Goal: Use online tool/utility: Utilize a website feature to perform a specific function

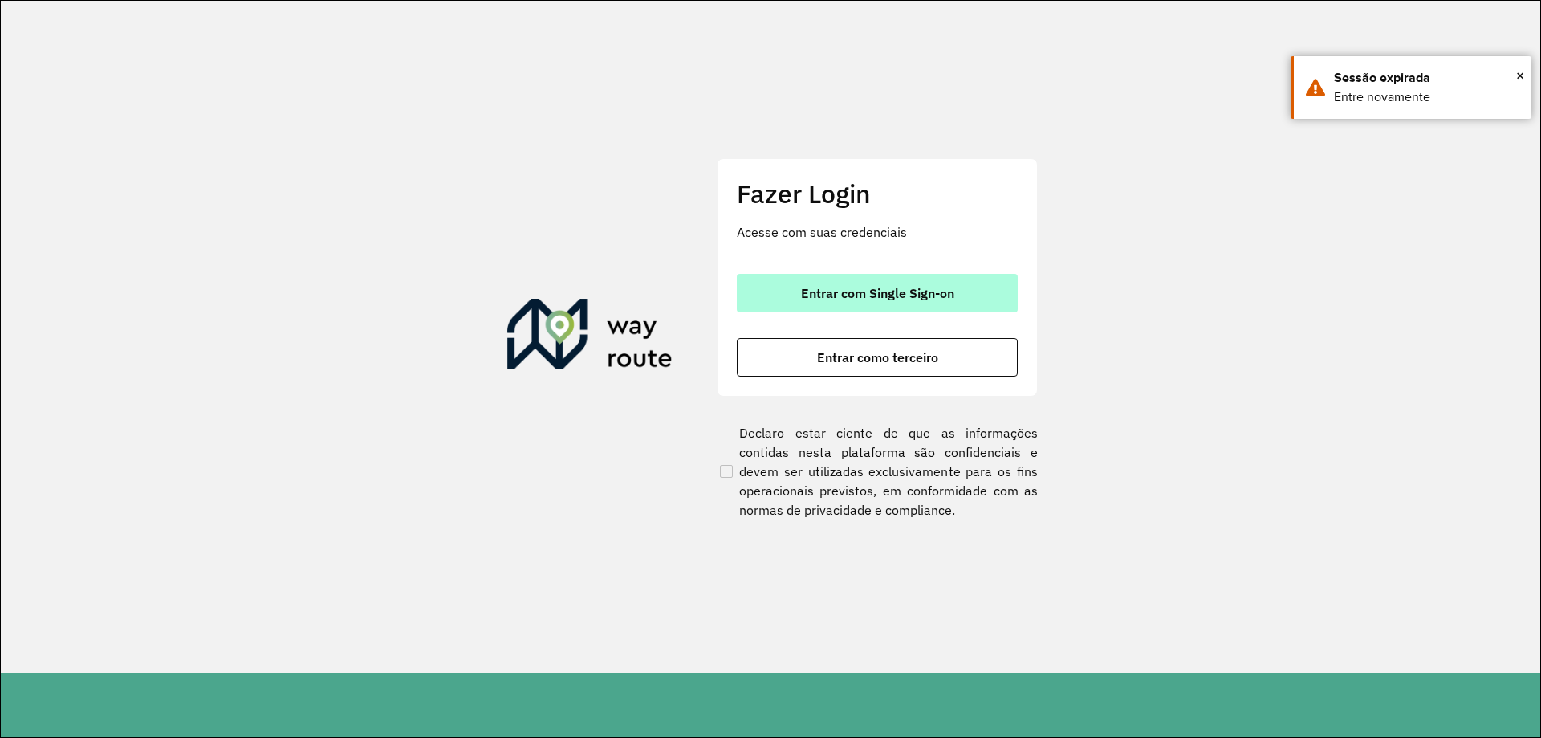
click at [931, 292] on span "Entrar com Single Sign-on" at bounding box center [877, 293] width 153 height 13
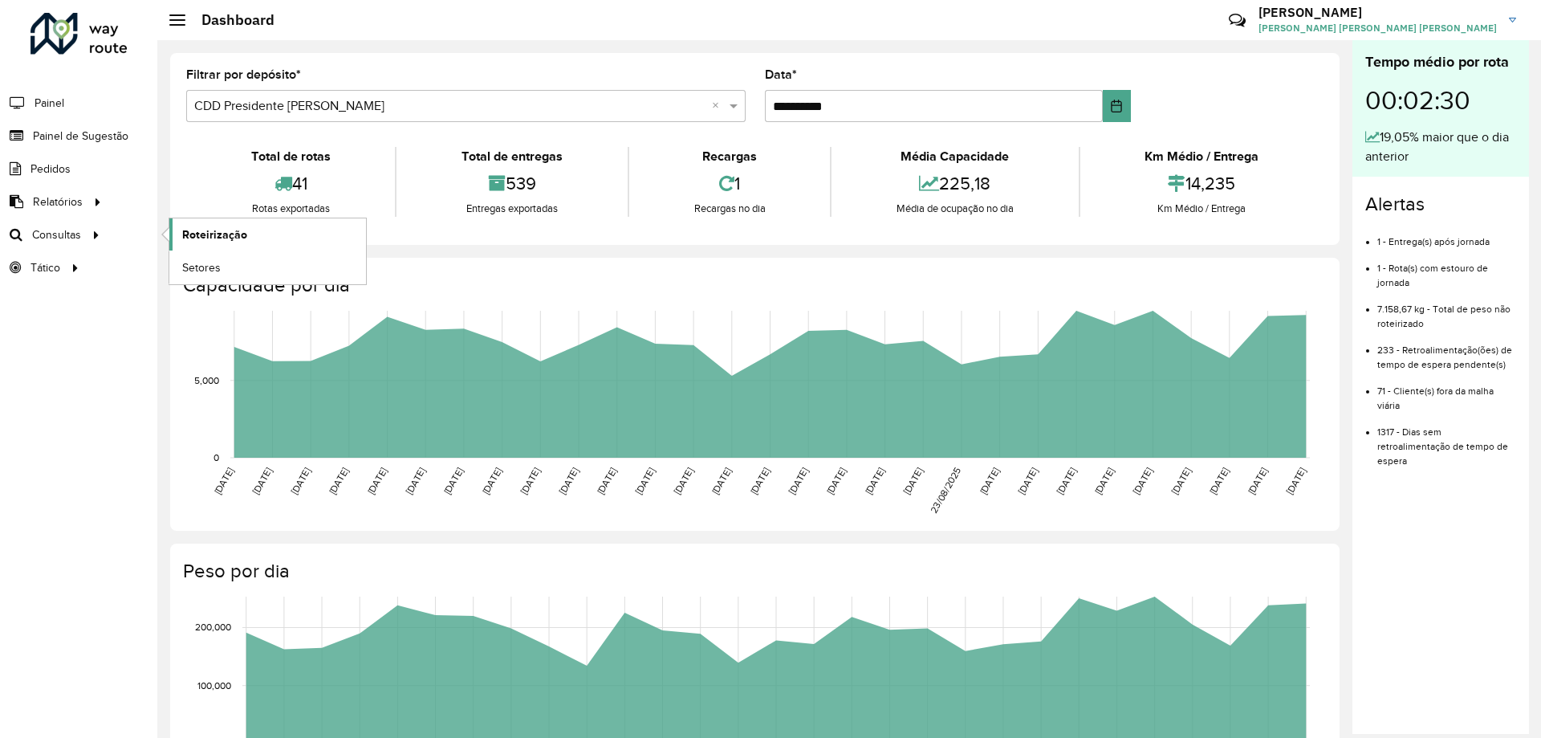
click at [227, 238] on span "Roteirização" at bounding box center [214, 234] width 65 height 17
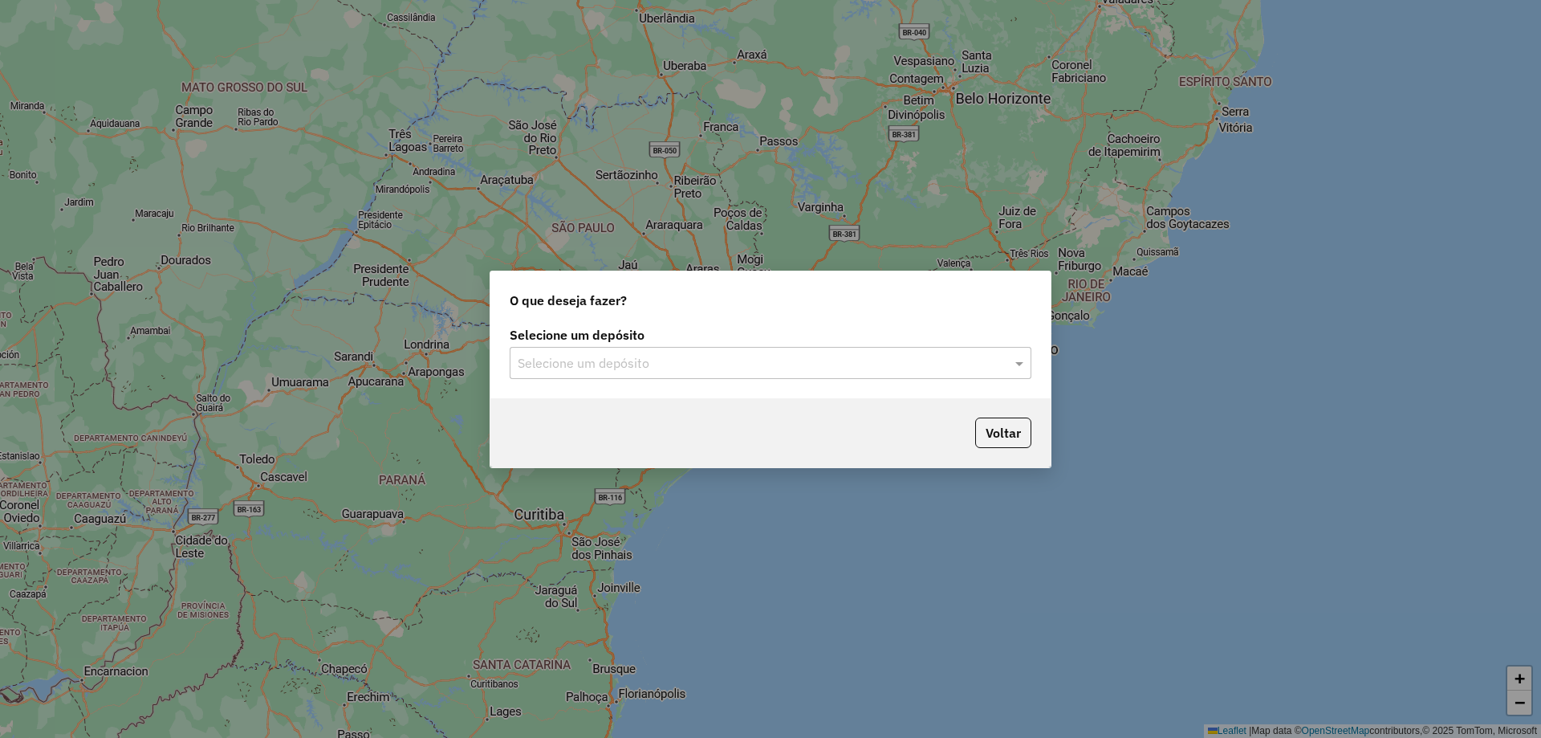
click at [850, 368] on input "text" at bounding box center [755, 363] width 474 height 19
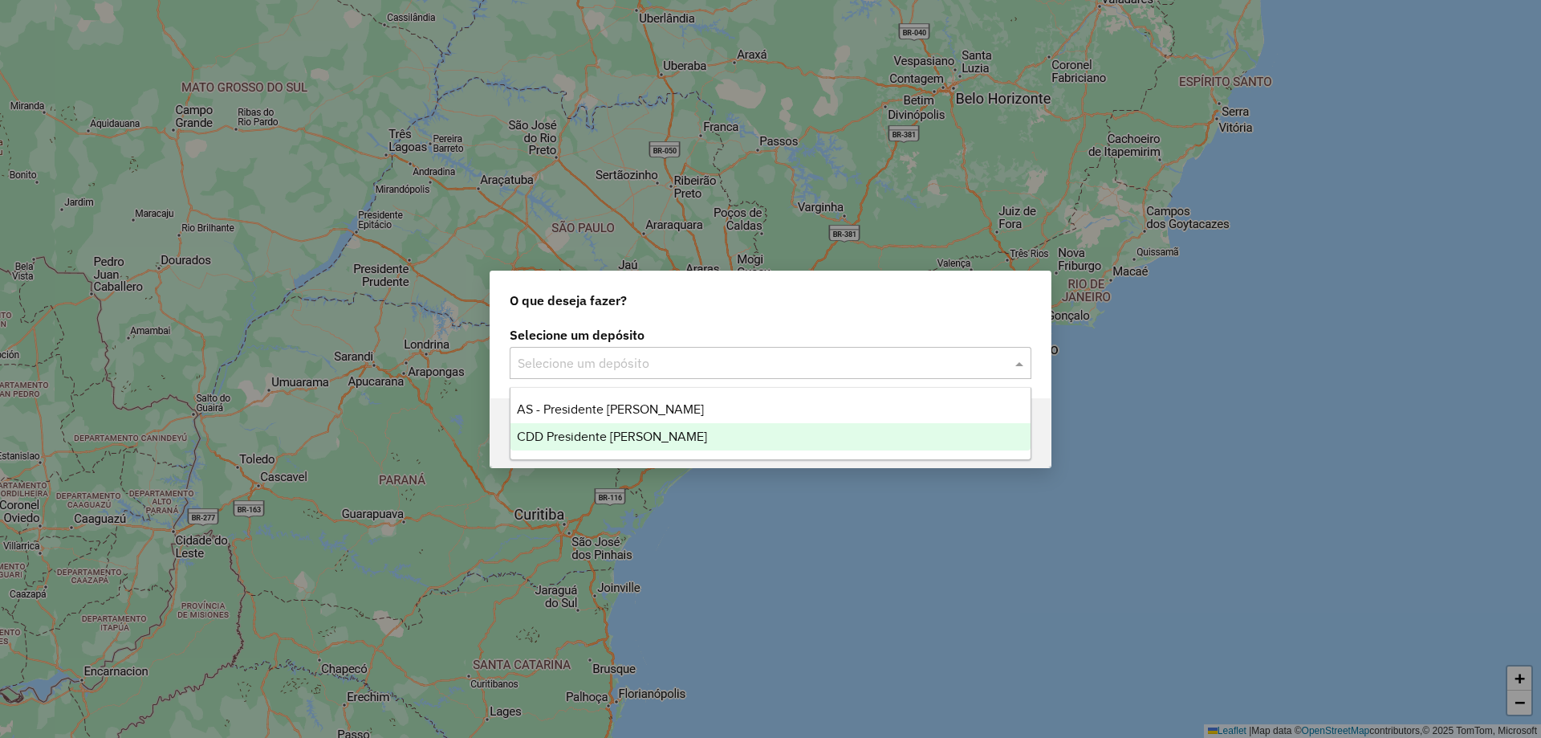
click at [656, 436] on span "CDD Presidente [PERSON_NAME]" at bounding box center [612, 436] width 190 height 14
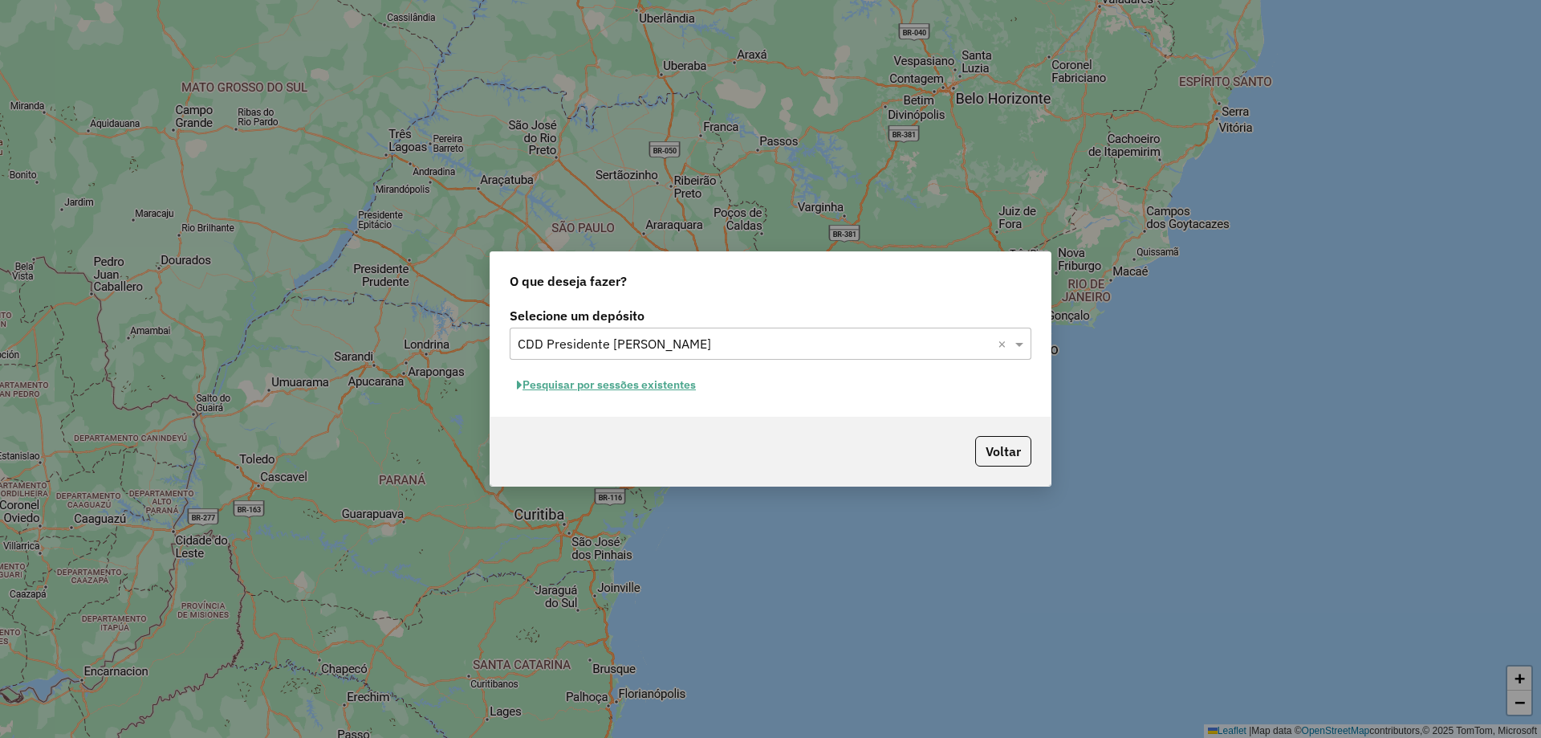
click at [661, 387] on button "Pesquisar por sessões existentes" at bounding box center [606, 384] width 193 height 25
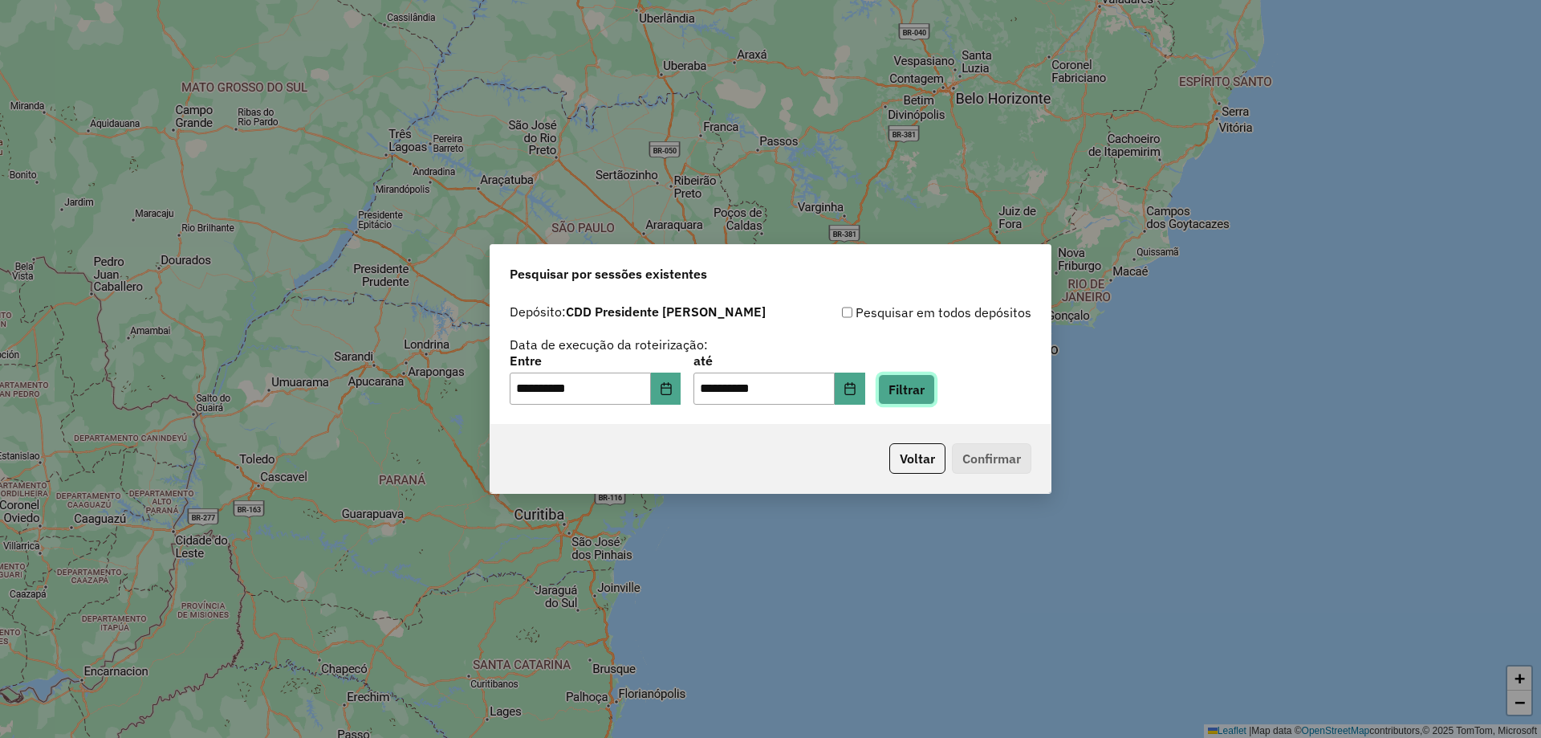
click at [917, 381] on button "Filtrar" at bounding box center [906, 389] width 57 height 31
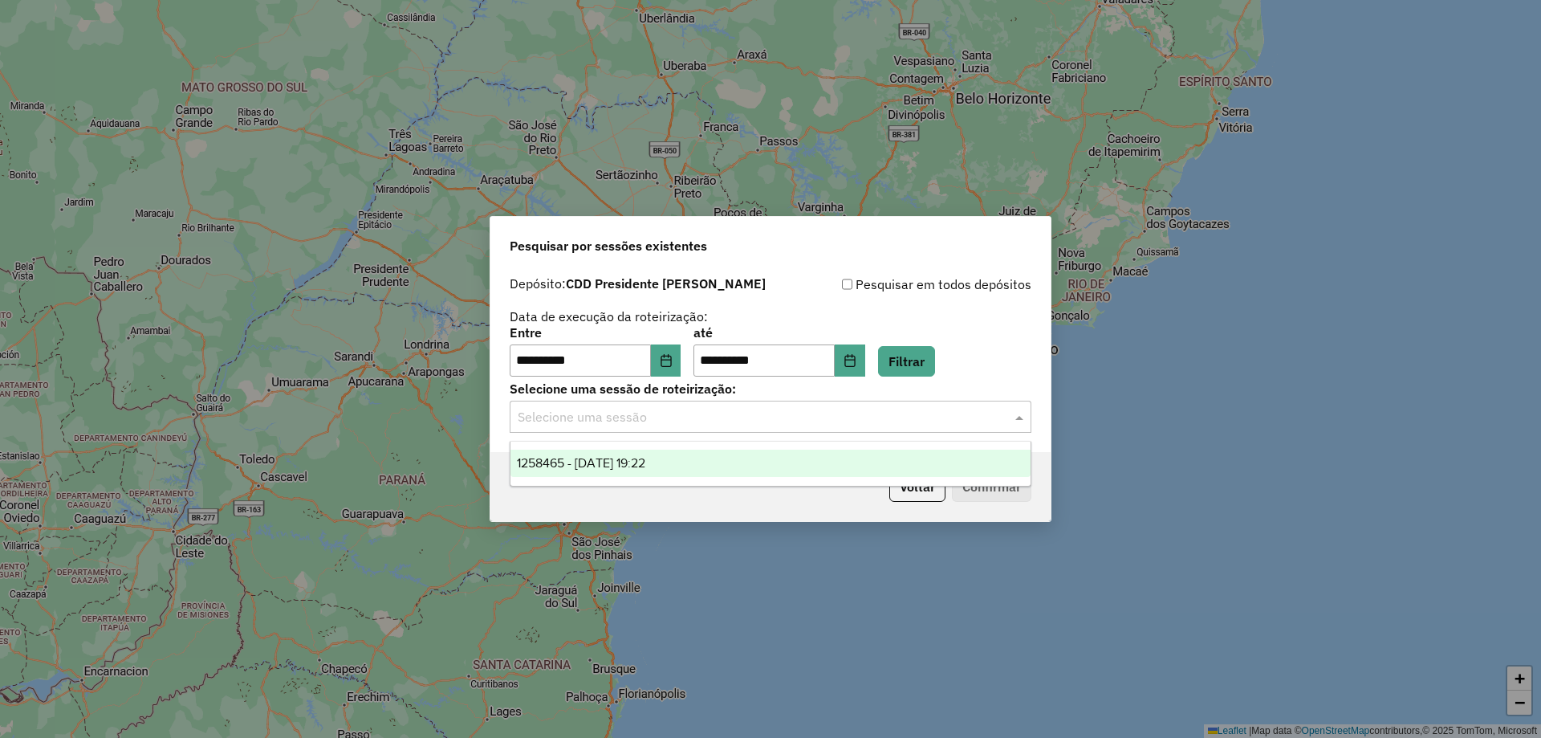
click at [951, 423] on input "text" at bounding box center [755, 417] width 474 height 19
click at [780, 454] on div "1258465 - 03/09/2025 19:22" at bounding box center [771, 463] width 520 height 27
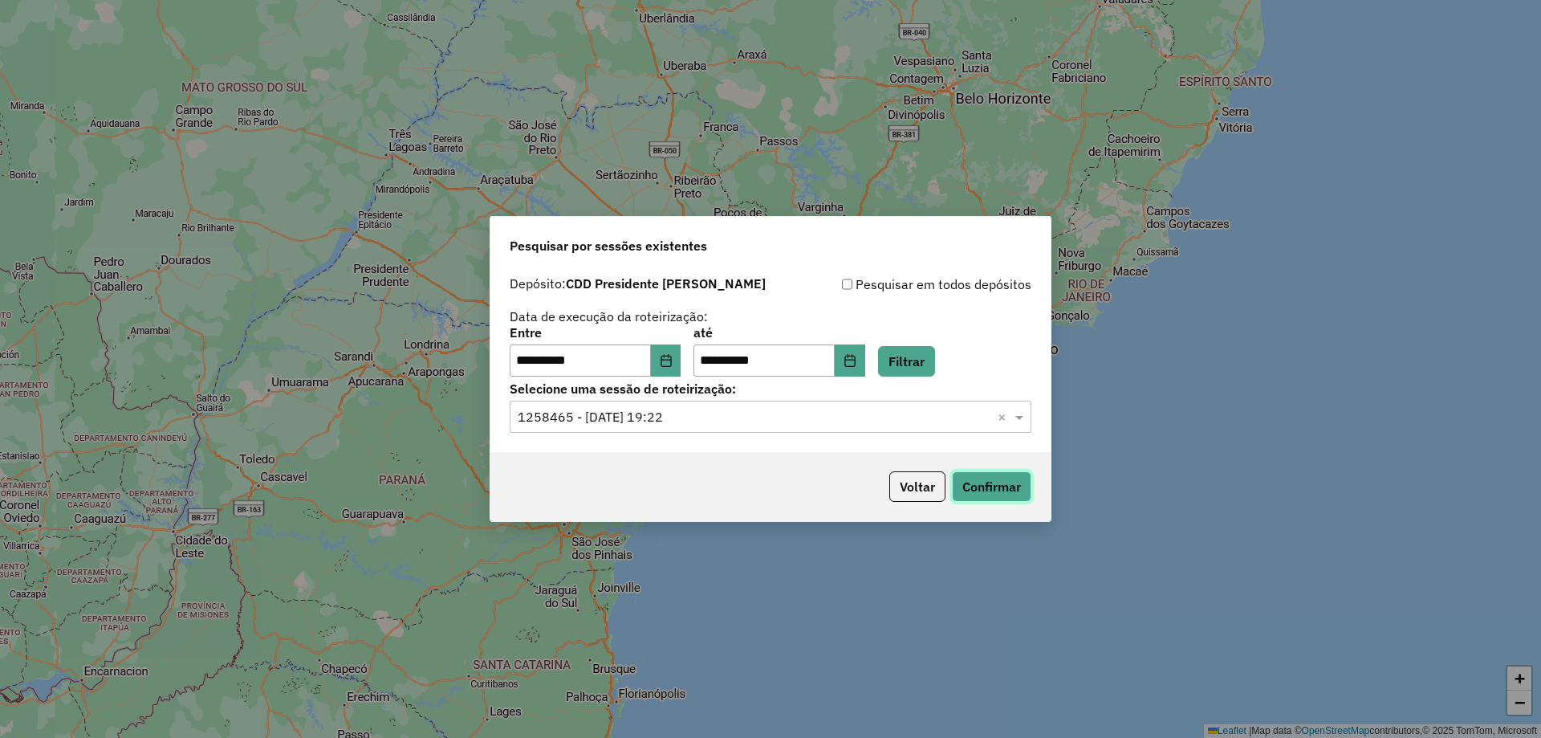
click at [980, 478] on button "Confirmar" at bounding box center [991, 486] width 79 height 31
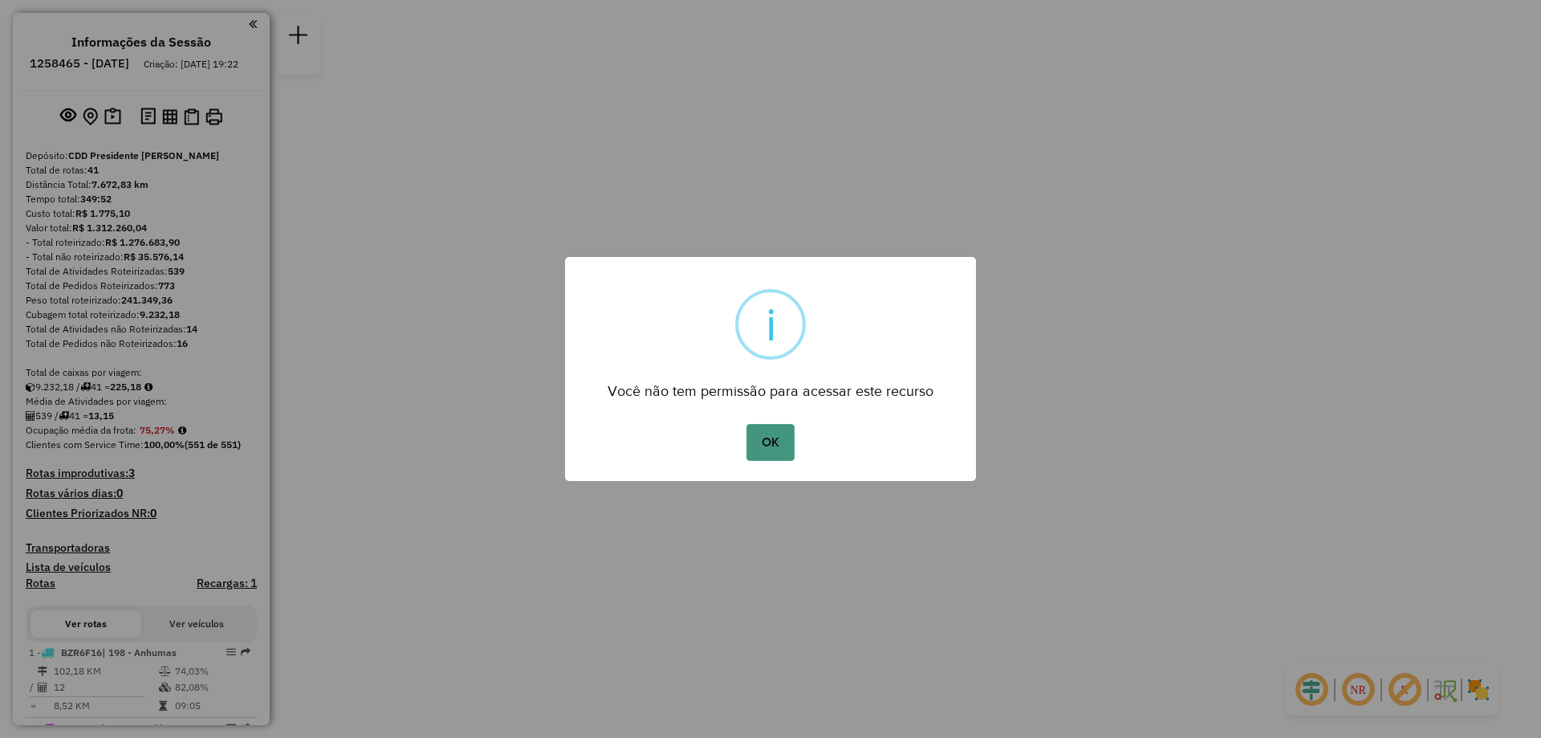
click at [768, 438] on button "OK" at bounding box center [770, 442] width 47 height 37
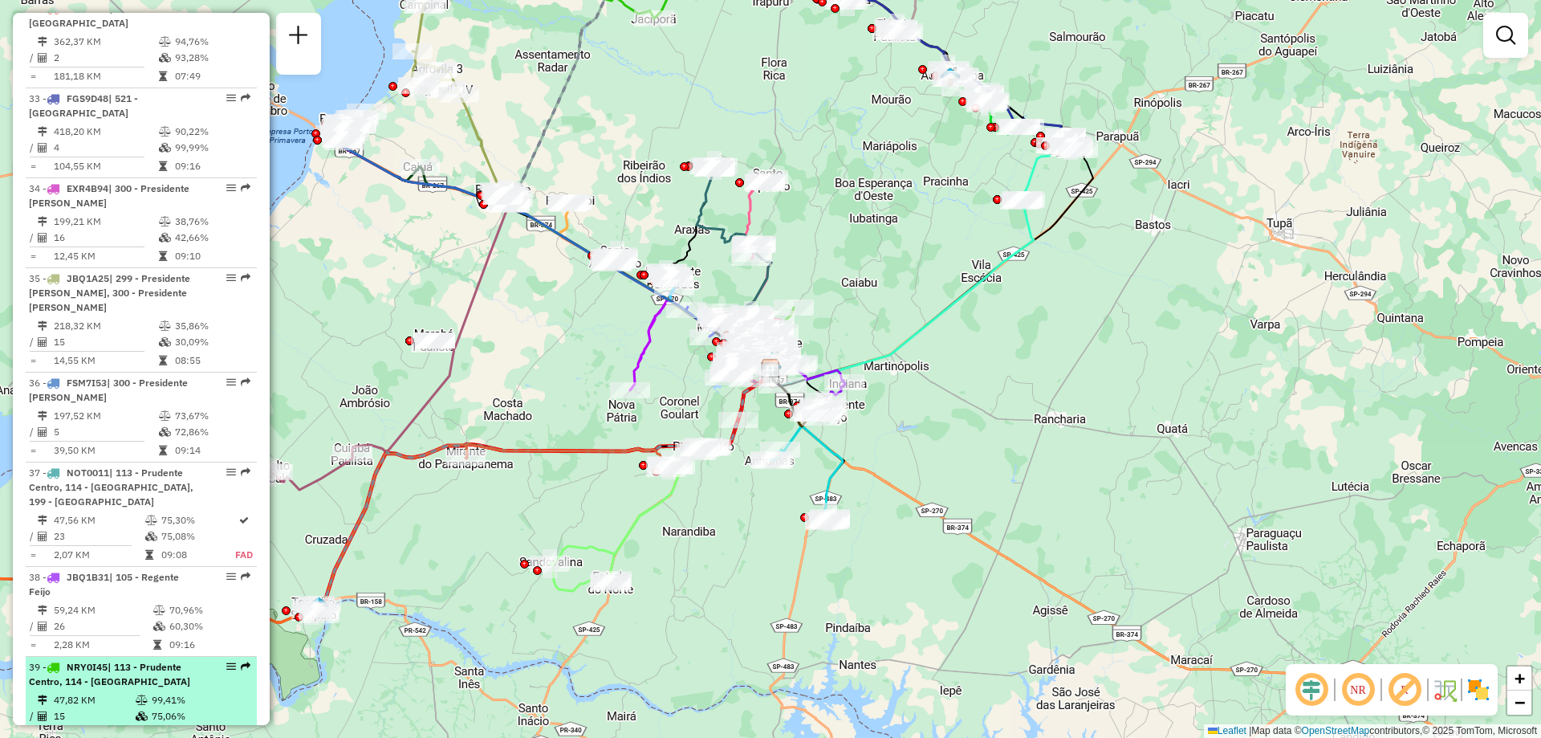
scroll to position [3613, 0]
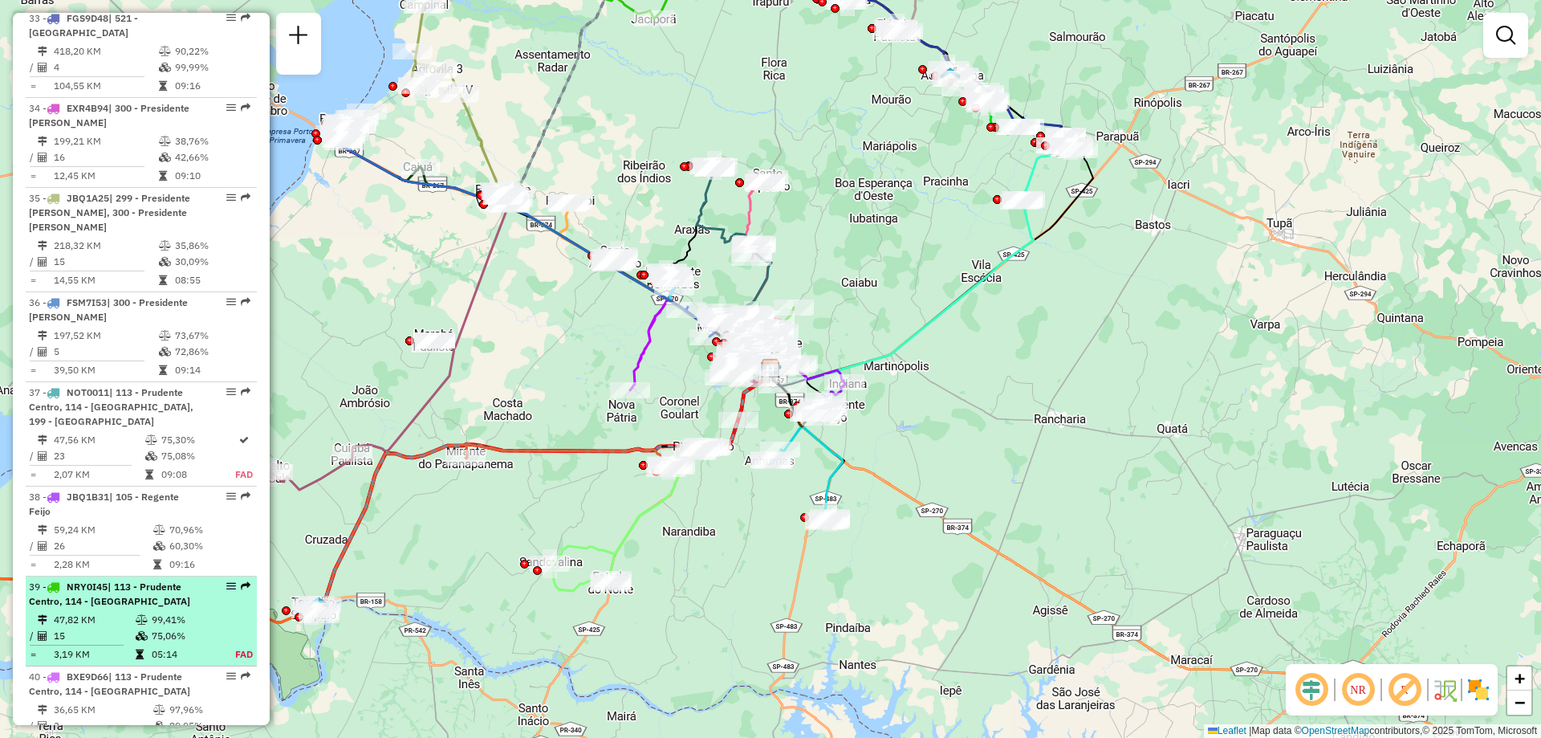
select select "**********"
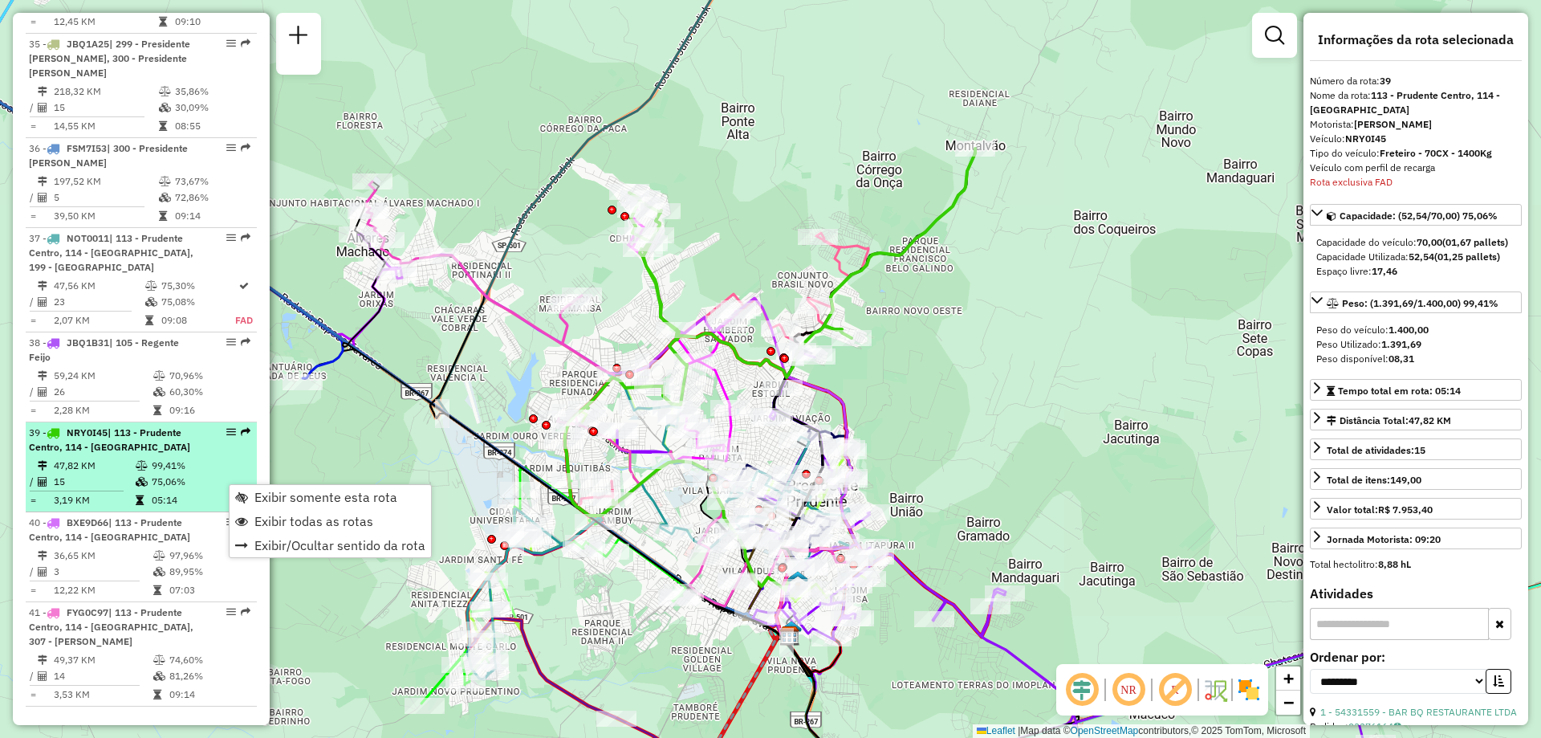
scroll to position [3606, 0]
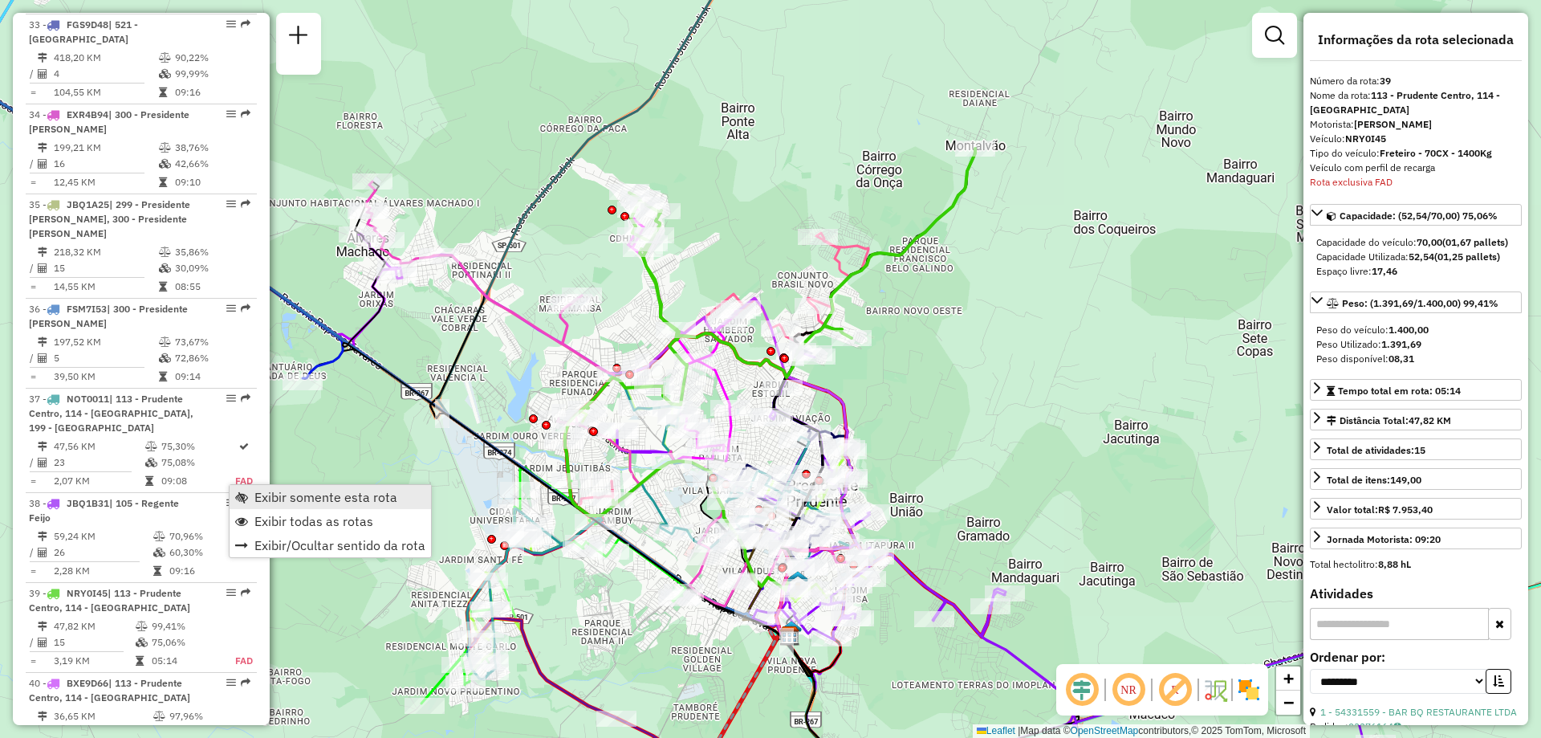
click at [324, 498] on span "Exibir somente esta rota" at bounding box center [325, 497] width 143 height 13
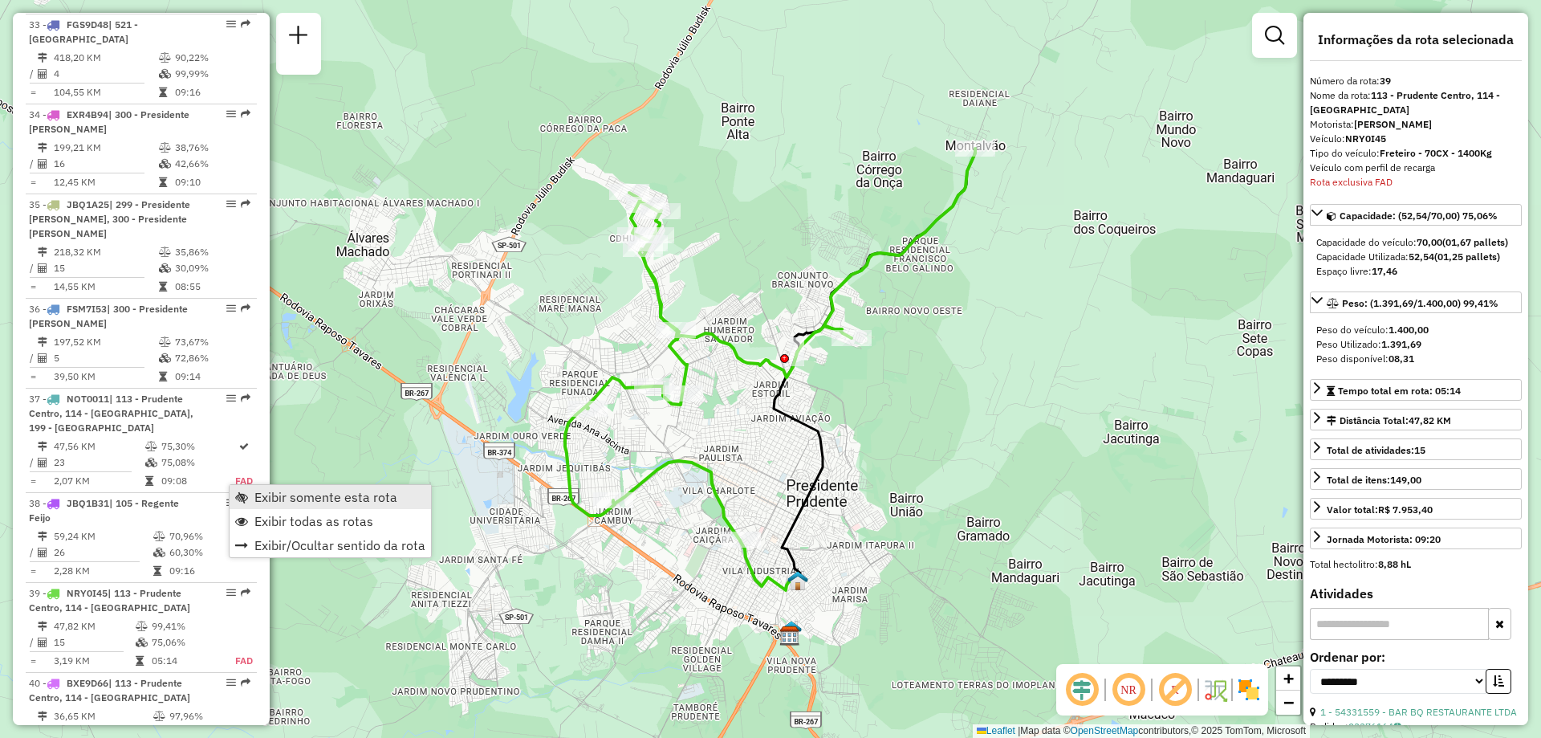
scroll to position [3927, 0]
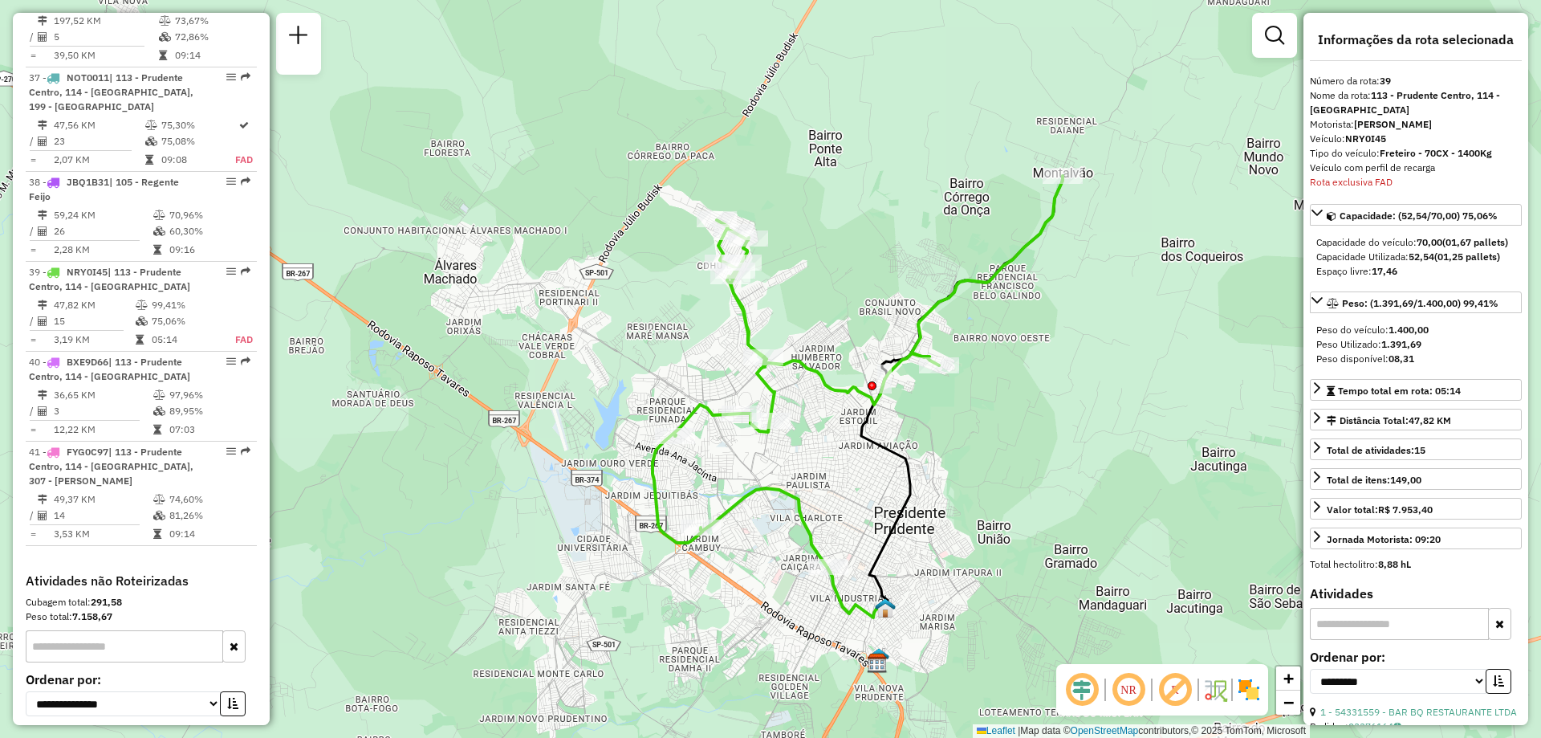
drag, startPoint x: 910, startPoint y: 444, endPoint x: 998, endPoint y: 471, distance: 91.7
click at [998, 471] on div "Janela de atendimento Grade de atendimento Capacidade Transportadoras Veículos …" at bounding box center [770, 369] width 1541 height 738
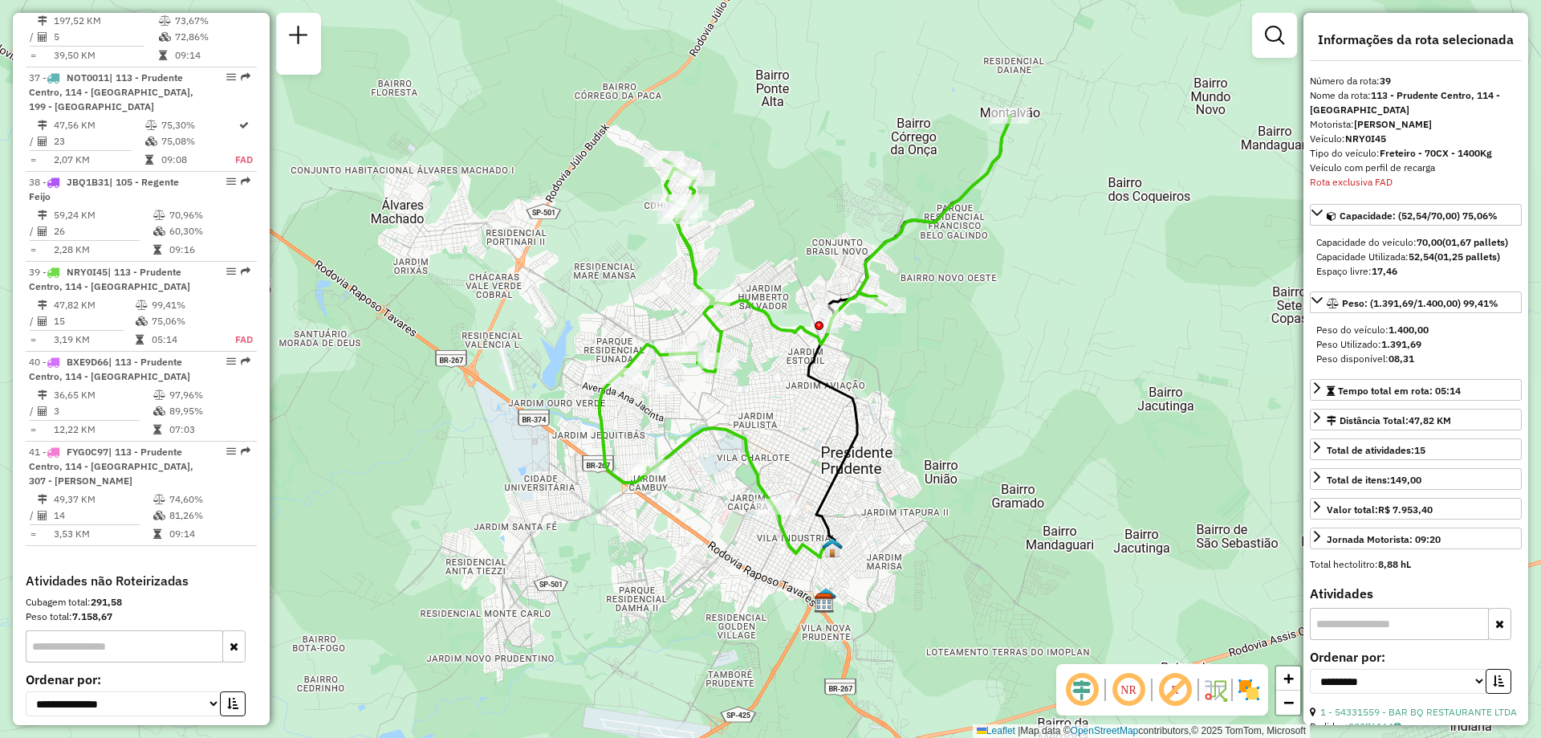
drag, startPoint x: 1100, startPoint y: 522, endPoint x: 1047, endPoint y: 462, distance: 80.2
click at [1047, 462] on div "Janela de atendimento Grade de atendimento Capacidade Transportadoras Veículos …" at bounding box center [770, 369] width 1541 height 738
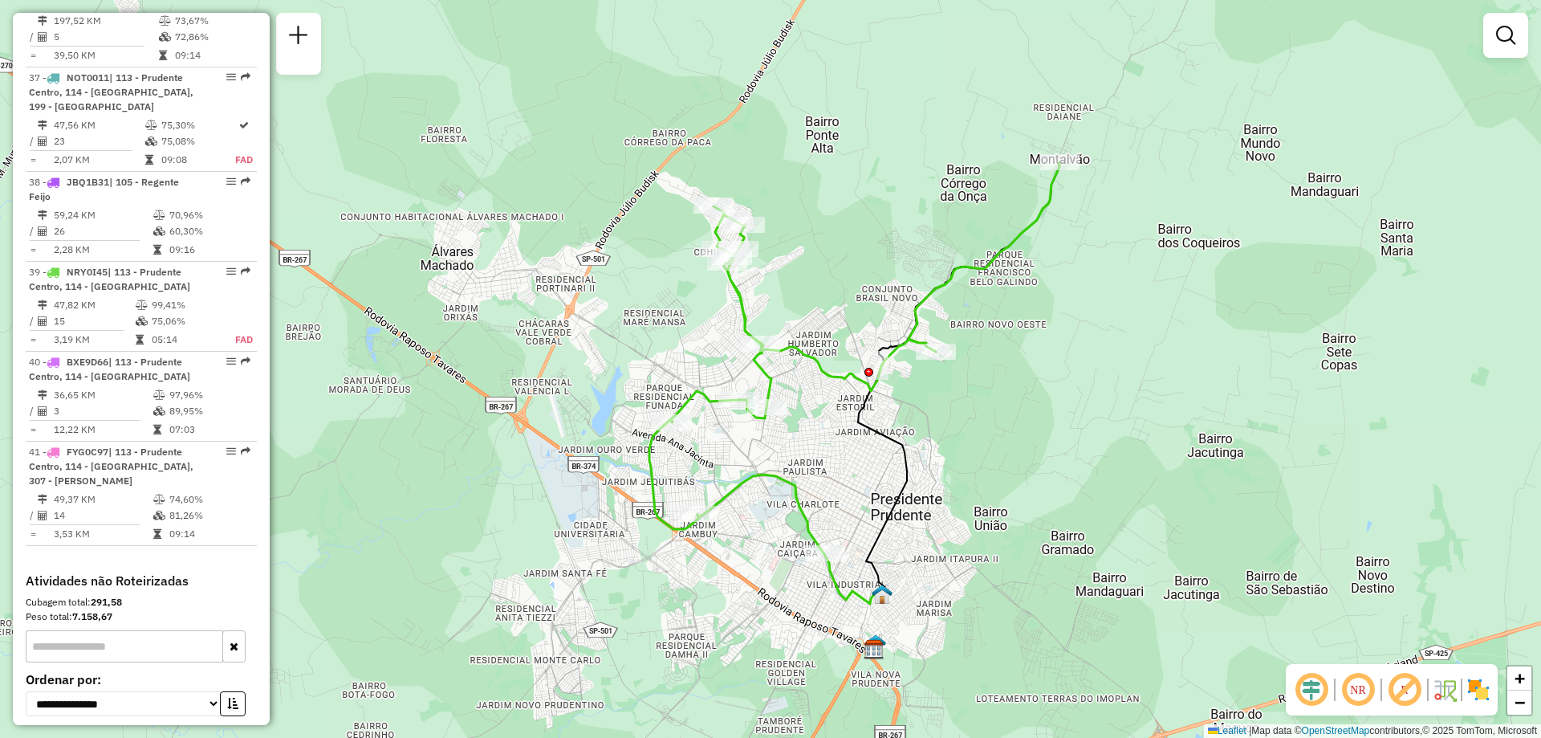
drag, startPoint x: 1053, startPoint y: 502, endPoint x: 1103, endPoint y: 548, distance: 68.2
click at [1103, 548] on div "Janela de atendimento Grade de atendimento Capacidade Transportadoras Veículos …" at bounding box center [770, 369] width 1541 height 738
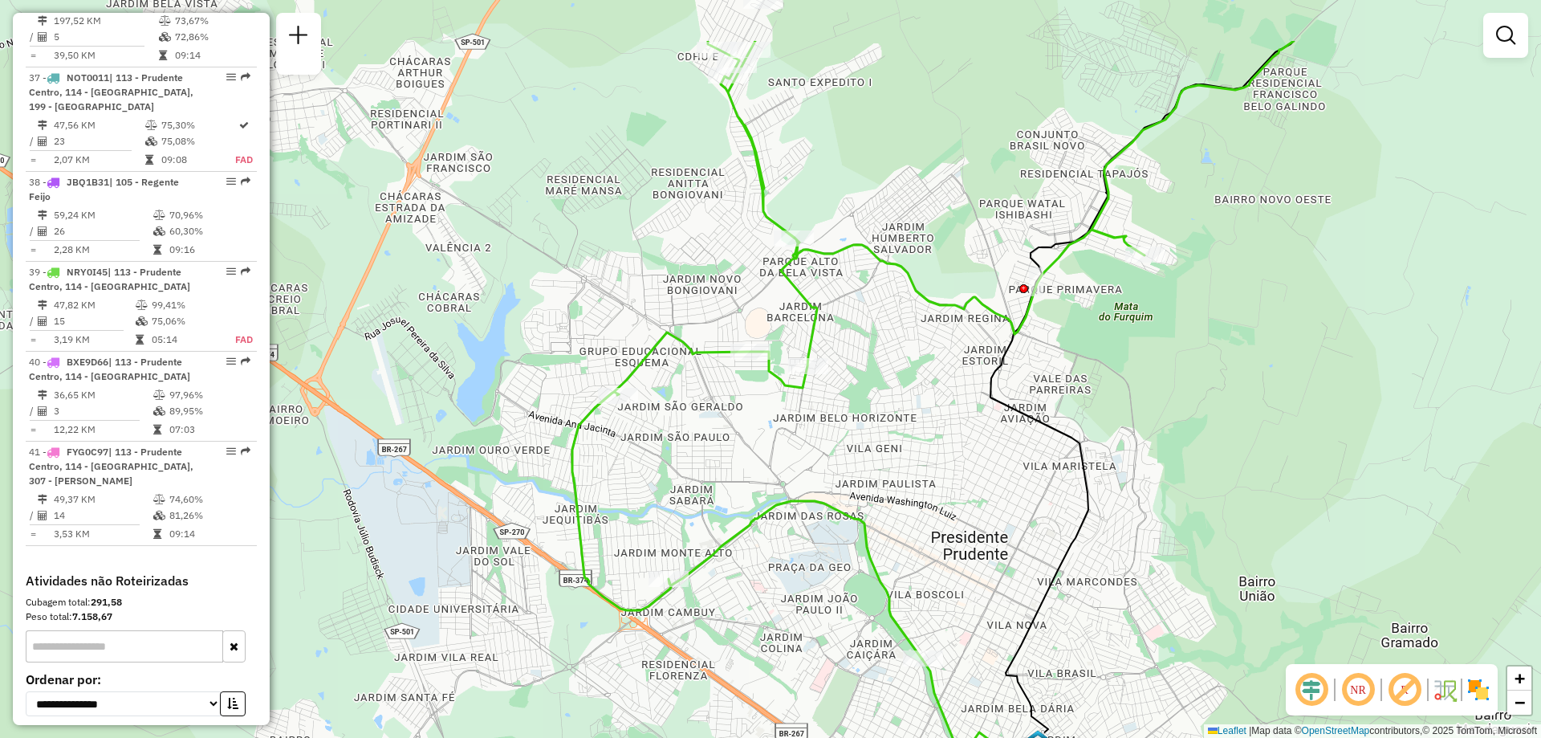
drag, startPoint x: 666, startPoint y: 380, endPoint x: 788, endPoint y: 495, distance: 167.0
click at [788, 495] on icon at bounding box center [933, 350] width 722 height 618
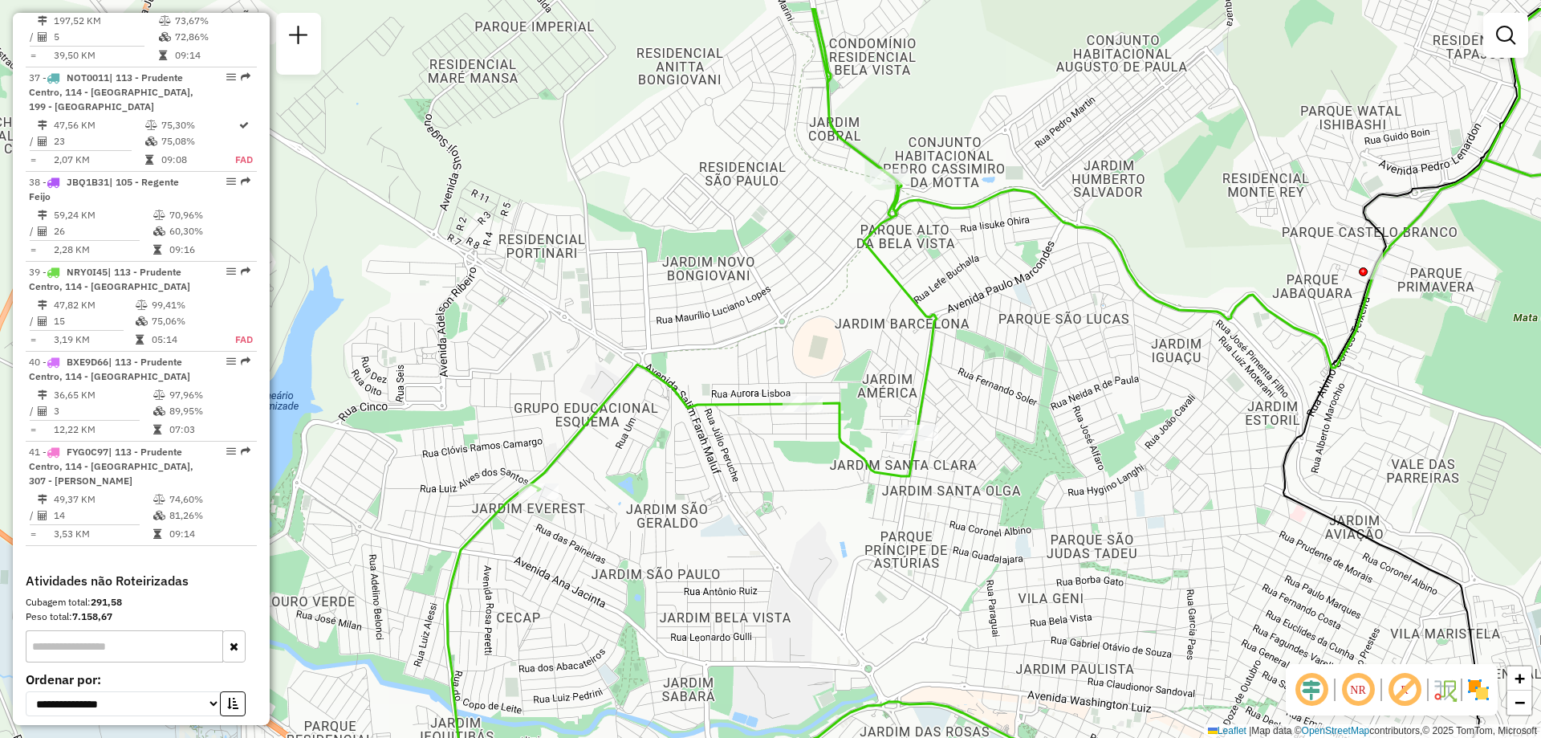
drag, startPoint x: 682, startPoint y: 289, endPoint x: 775, endPoint y: 371, distance: 124.6
click at [775, 371] on div "Janela de atendimento Grade de atendimento Capacidade Transportadoras Veículos …" at bounding box center [770, 369] width 1541 height 738
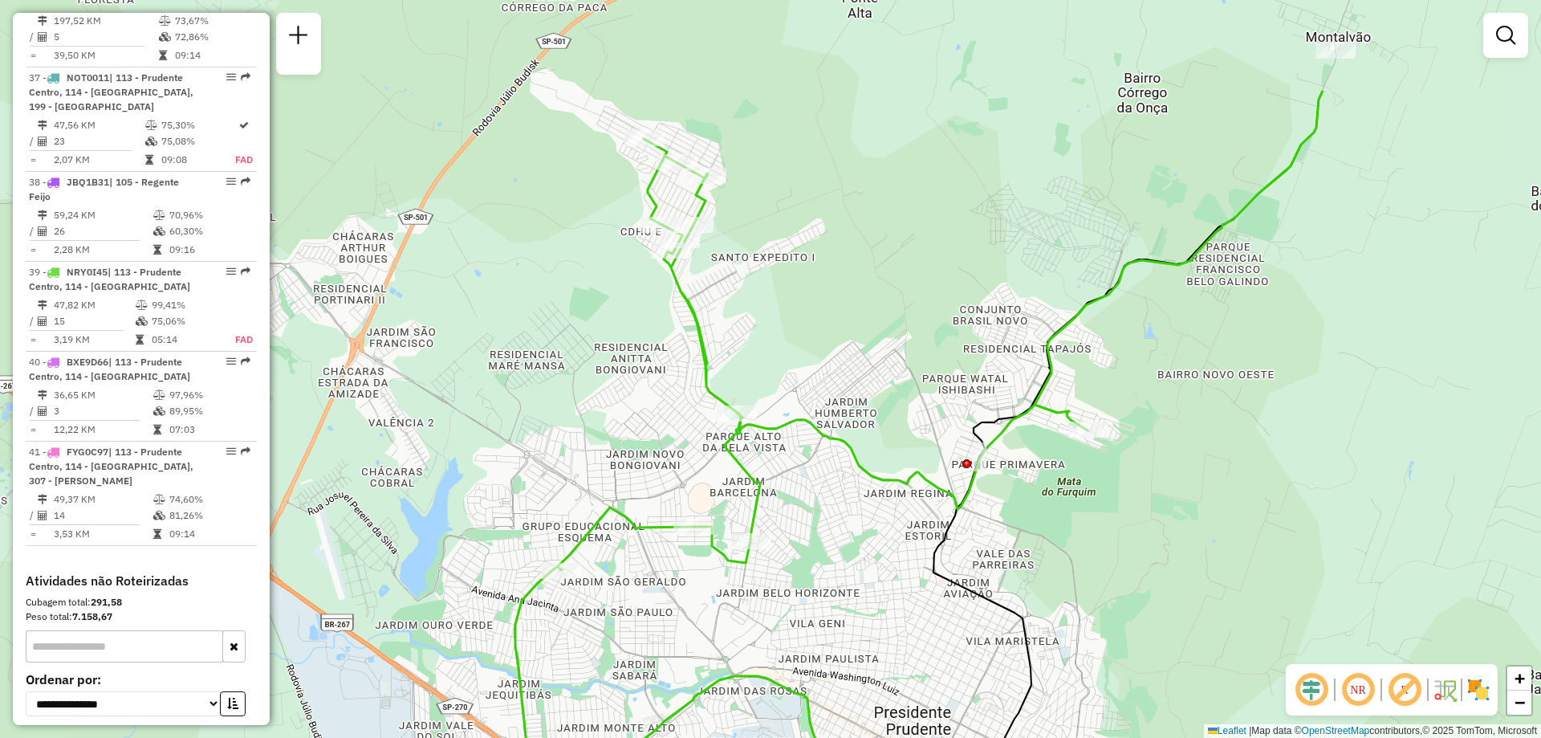
drag, startPoint x: 821, startPoint y: 296, endPoint x: 699, endPoint y: 461, distance: 204.9
click at [699, 461] on div "Janela de atendimento Grade de atendimento Capacidade Transportadoras Veículos …" at bounding box center [770, 369] width 1541 height 738
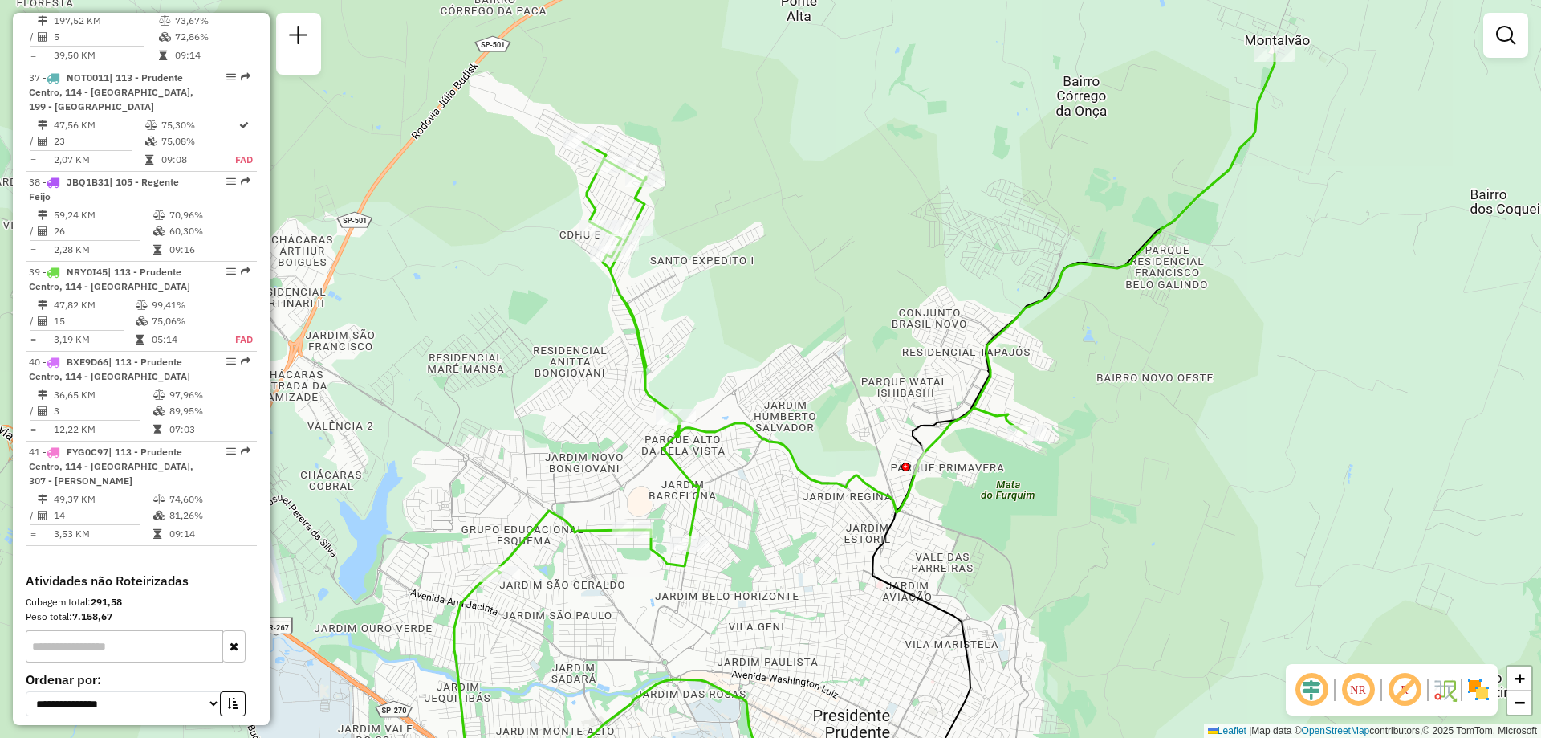
drag, startPoint x: 858, startPoint y: 344, endPoint x: 797, endPoint y: 348, distance: 61.1
click at [797, 348] on div "Janela de atendimento Grade de atendimento Capacidade Transportadoras Veículos …" at bounding box center [770, 369] width 1541 height 738
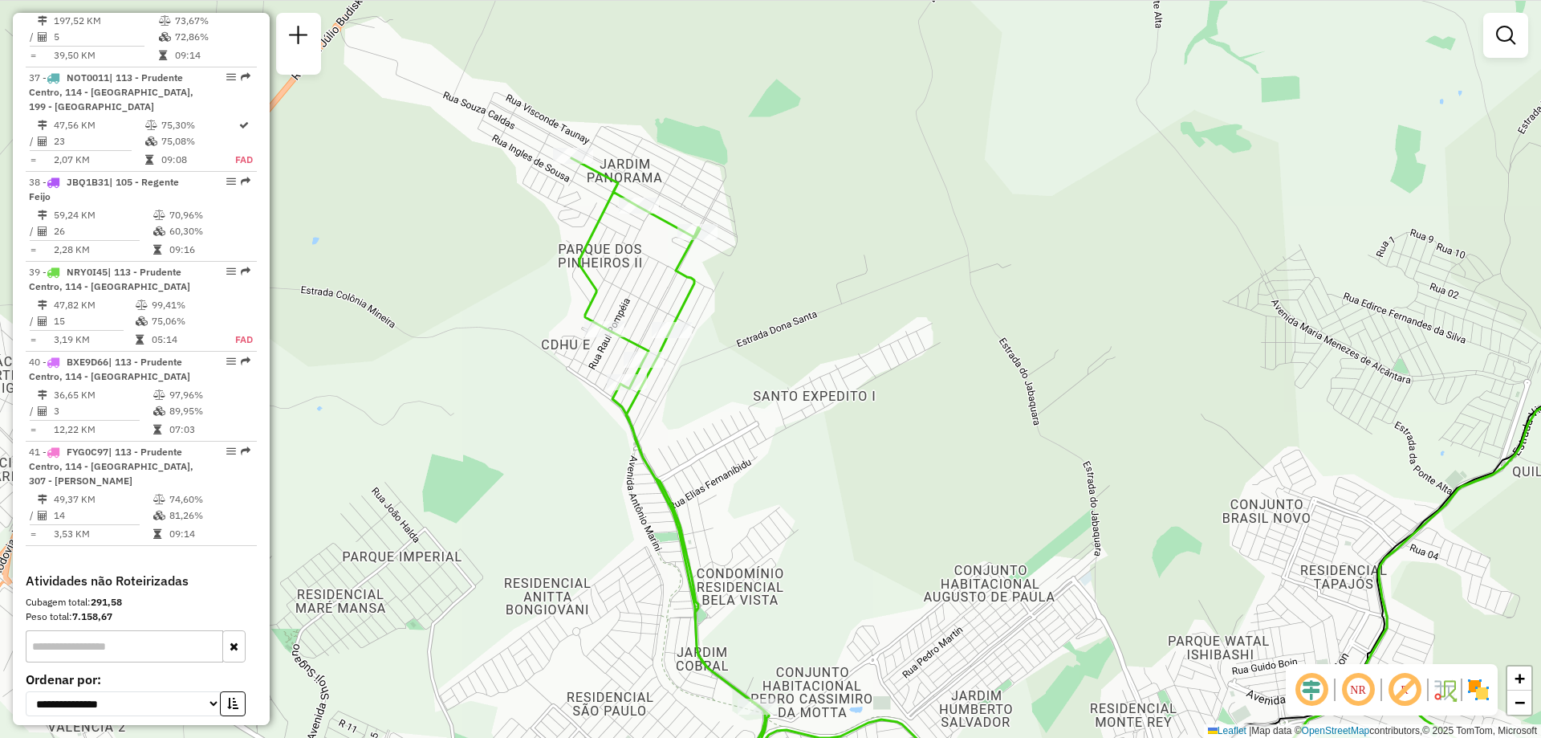
drag, startPoint x: 668, startPoint y: 275, endPoint x: 737, endPoint y: 443, distance: 182.2
click at [737, 443] on div "Janela de atendimento Grade de atendimento Capacidade Transportadoras Veículos …" at bounding box center [770, 369] width 1541 height 738
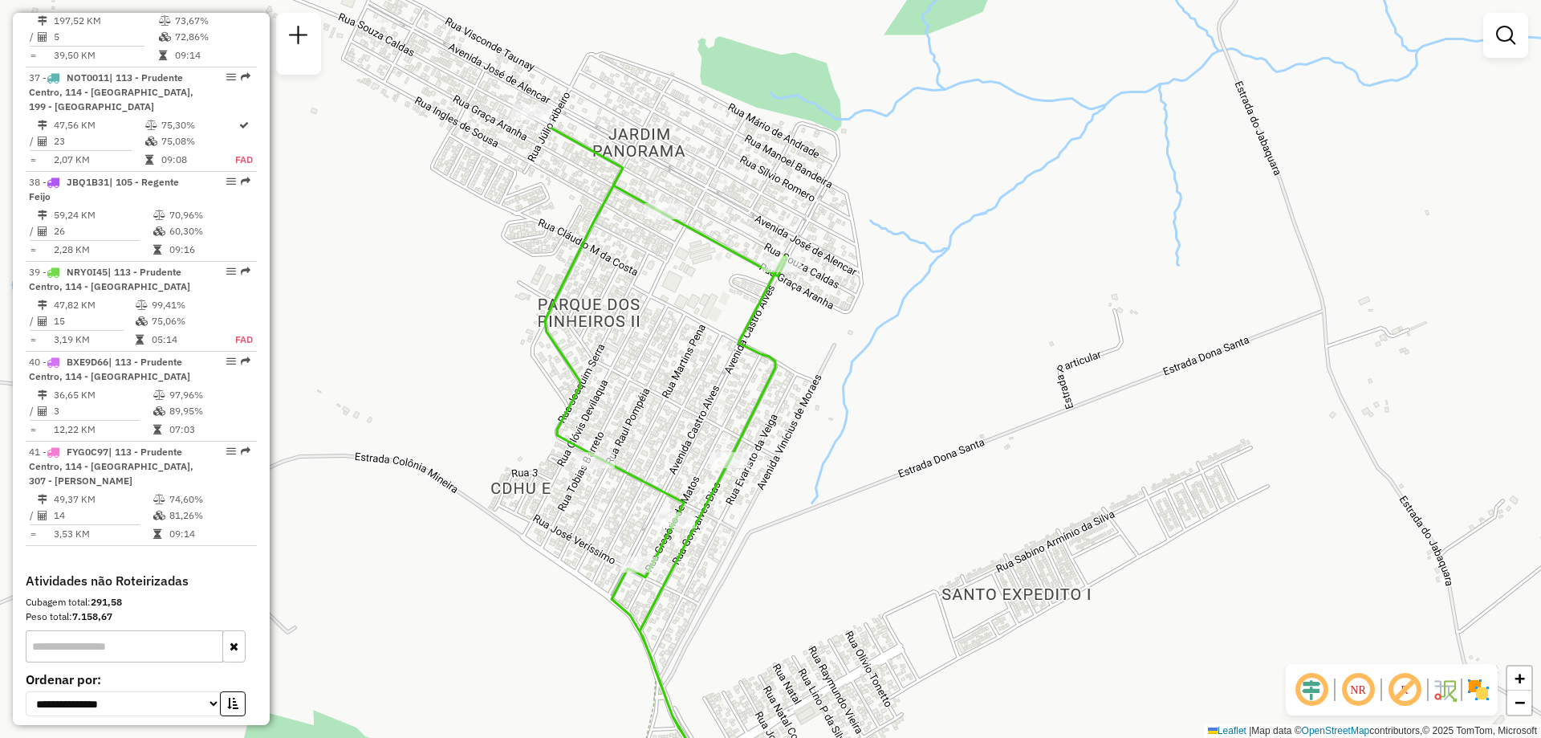
drag, startPoint x: 690, startPoint y: 354, endPoint x: 830, endPoint y: 556, distance: 245.6
click at [830, 556] on div "Janela de atendimento Grade de atendimento Capacidade Transportadoras Veículos …" at bounding box center [770, 369] width 1541 height 738
click at [808, 444] on div "Janela de atendimento Grade de atendimento Capacidade Transportadoras Veículos …" at bounding box center [770, 369] width 1541 height 738
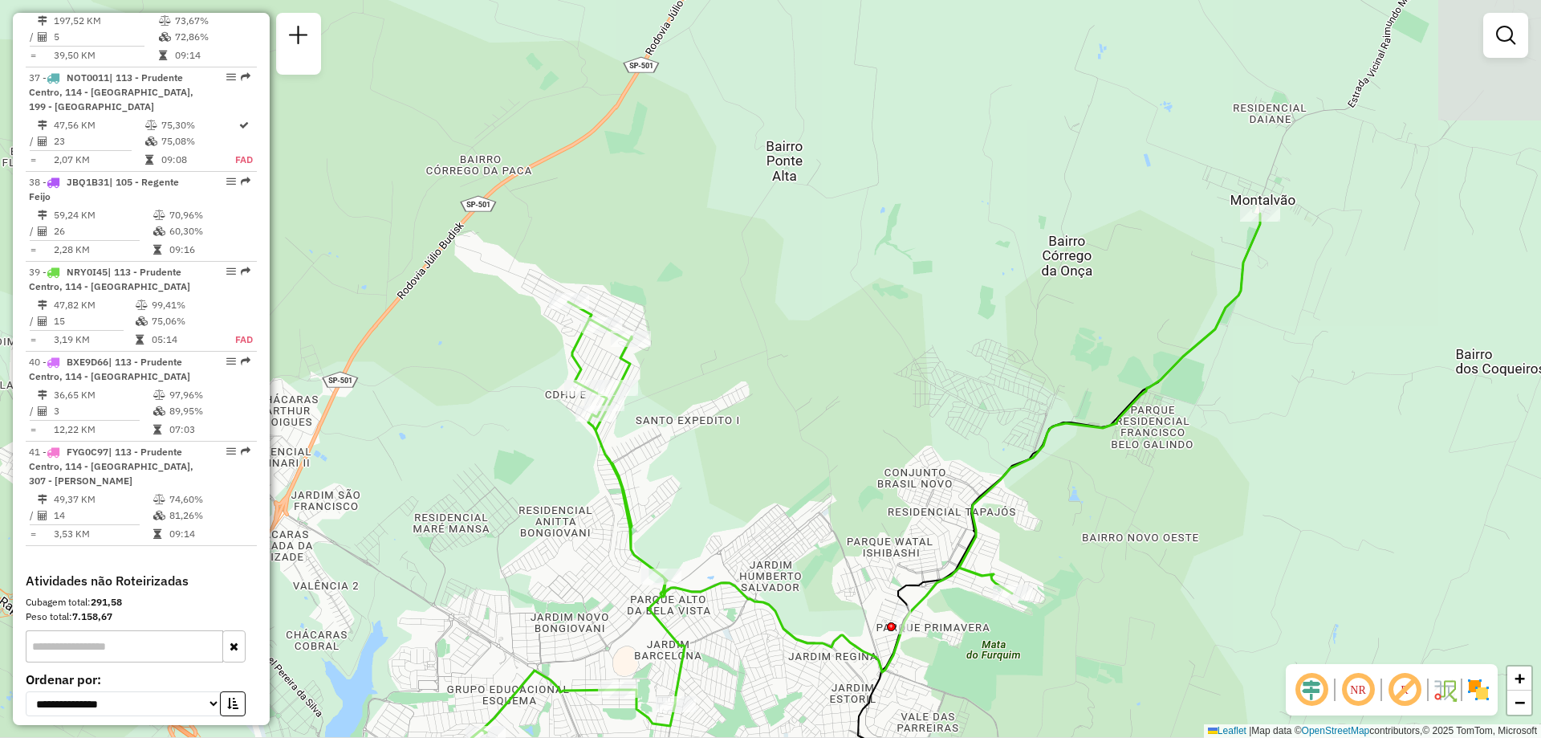
drag, startPoint x: 1004, startPoint y: 365, endPoint x: 788, endPoint y: 344, distance: 217.0
click at [788, 344] on div "Janela de atendimento Grade de atendimento Capacidade Transportadoras Veículos …" at bounding box center [770, 369] width 1541 height 738
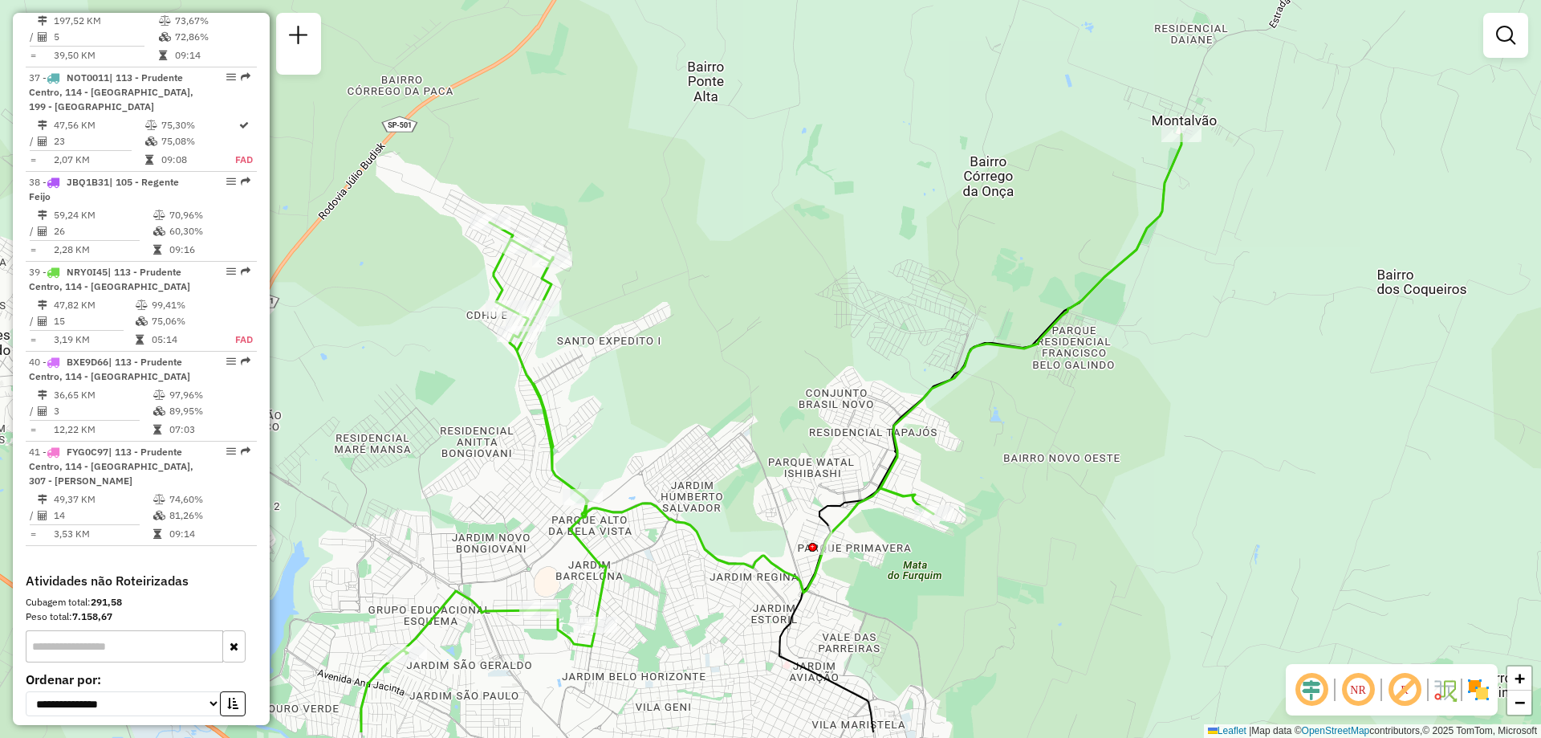
drag, startPoint x: 964, startPoint y: 478, endPoint x: 869, endPoint y: 393, distance: 127.9
click at [871, 393] on div "Janela de atendimento Grade de atendimento Capacidade Transportadoras Veículos …" at bounding box center [770, 369] width 1541 height 738
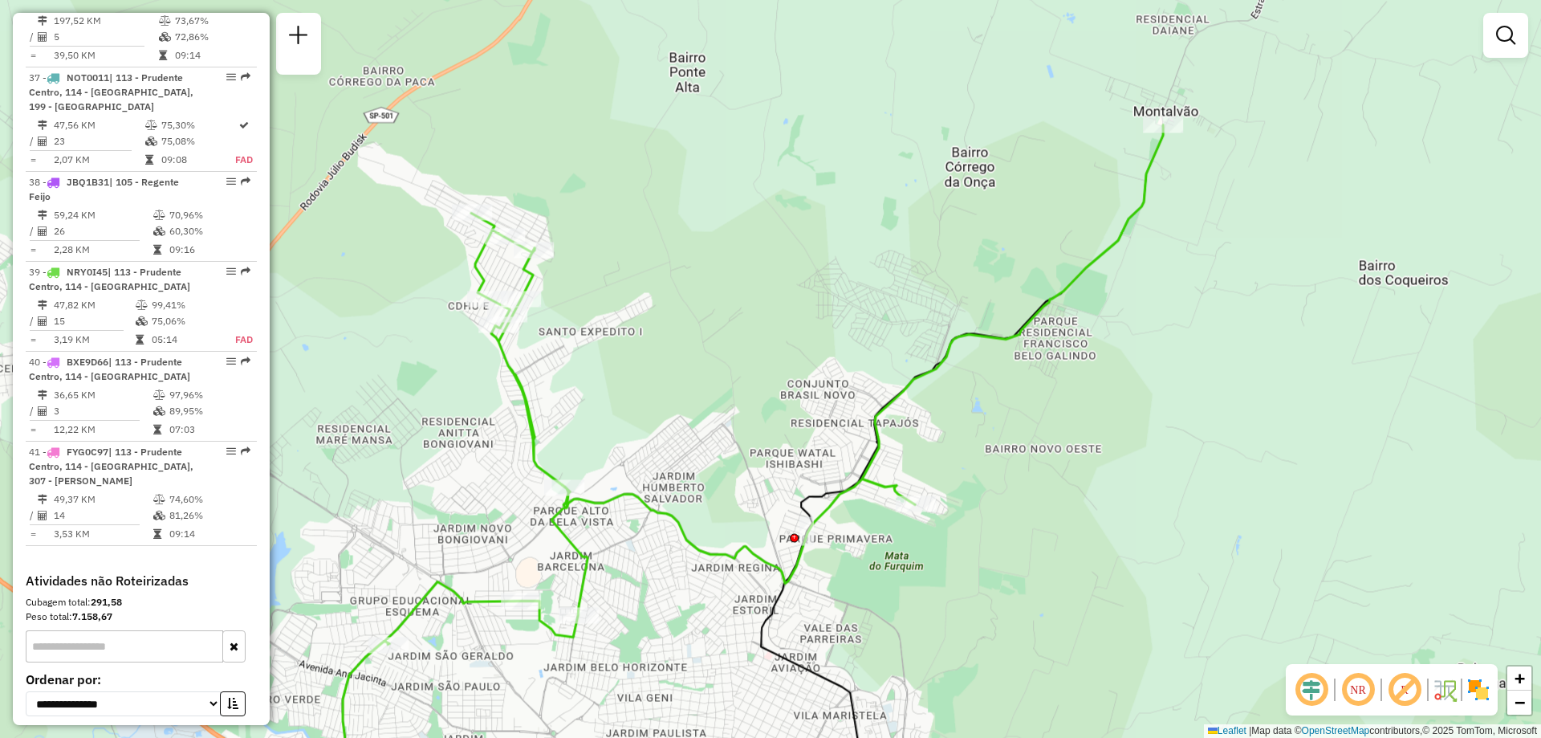
click at [869, 391] on div "Janela de atendimento Grade de atendimento Capacidade Transportadoras Veículos …" at bounding box center [770, 369] width 1541 height 738
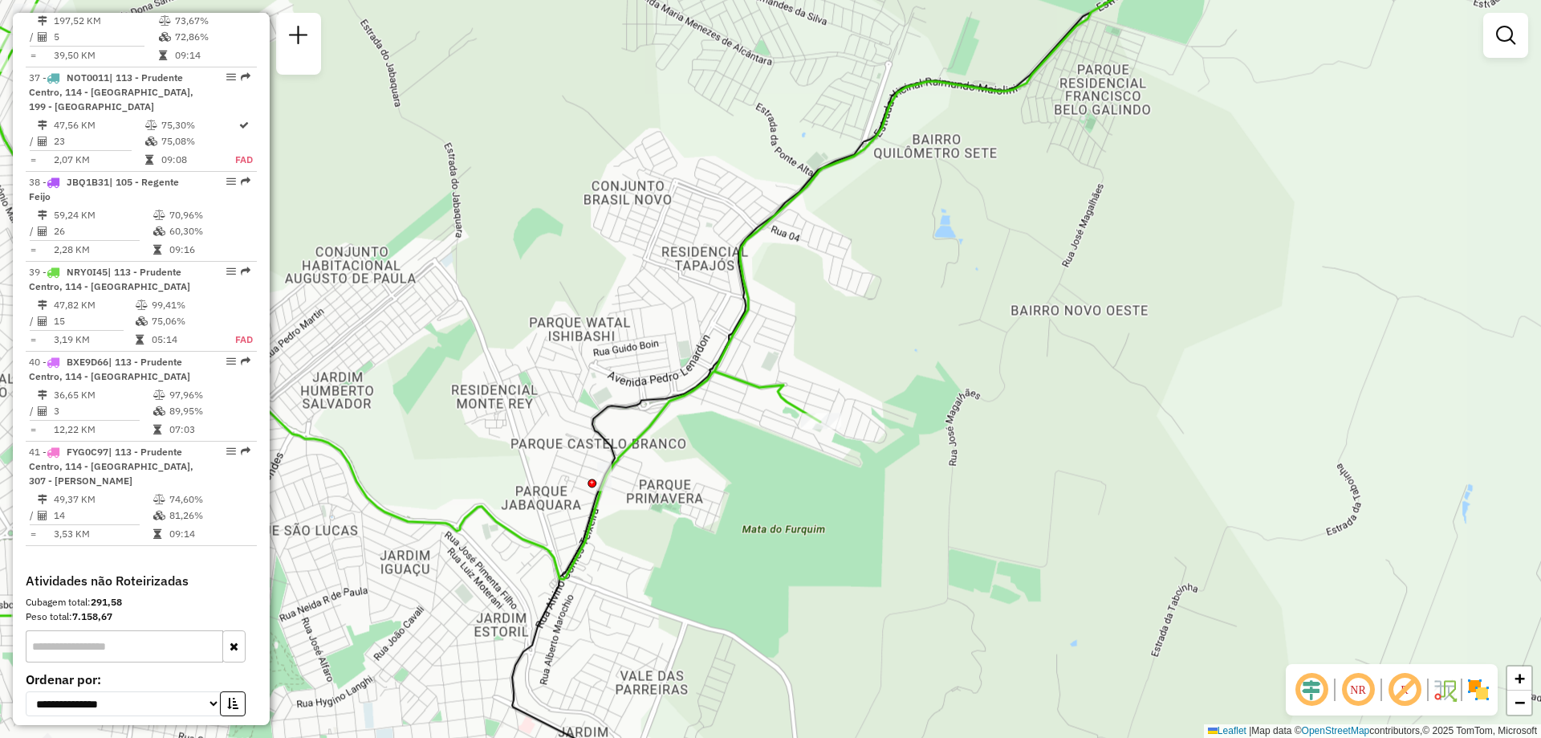
drag, startPoint x: 751, startPoint y: 449, endPoint x: 781, endPoint y: 460, distance: 31.8
click at [781, 460] on div "Janela de atendimento Grade de atendimento Capacidade Transportadoras Veículos …" at bounding box center [770, 369] width 1541 height 738
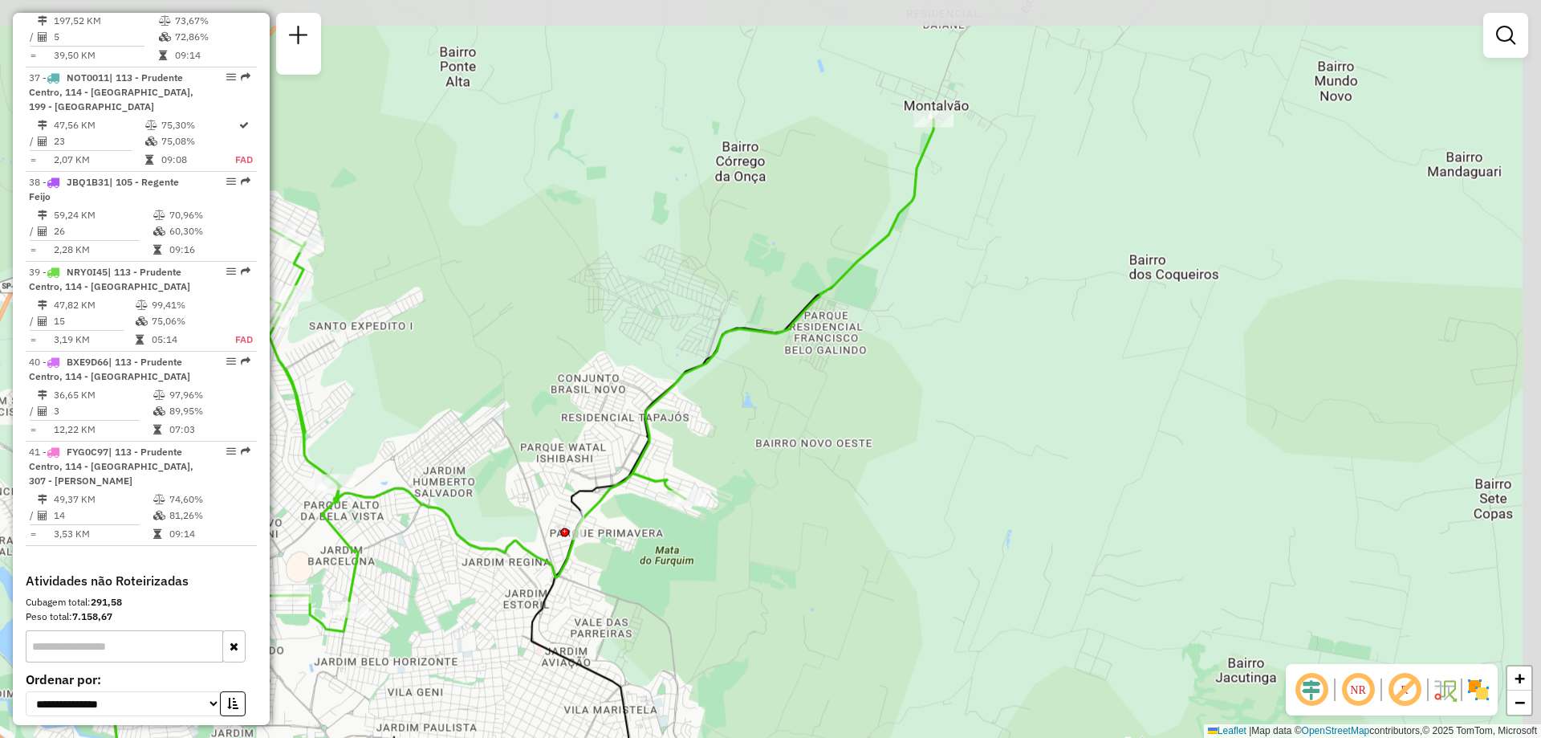
drag, startPoint x: 1010, startPoint y: 231, endPoint x: 820, endPoint y: 477, distance: 310.2
click at [820, 477] on div "Janela de atendimento Grade de atendimento Capacidade Transportadoras Veículos …" at bounding box center [770, 369] width 1541 height 738
